Goal: Task Accomplishment & Management: Manage account settings

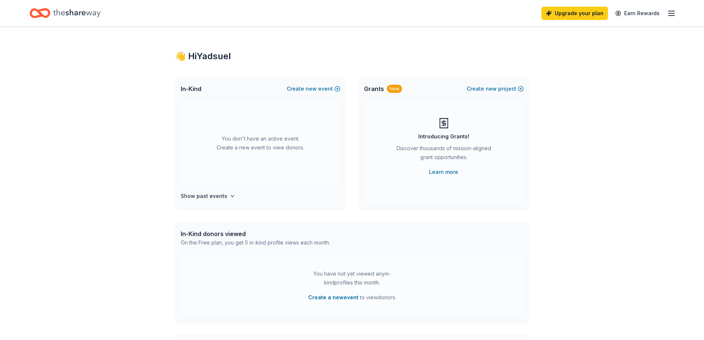
click at [671, 17] on icon "button" at bounding box center [671, 13] width 9 height 9
click at [583, 92] on span "Billing Free" at bounding box center [590, 92] width 36 height 9
click at [676, 14] on icon "button" at bounding box center [671, 13] width 9 height 9
click at [582, 94] on span "Billing Free" at bounding box center [590, 92] width 36 height 9
